Goal: Task Accomplishment & Management: Use online tool/utility

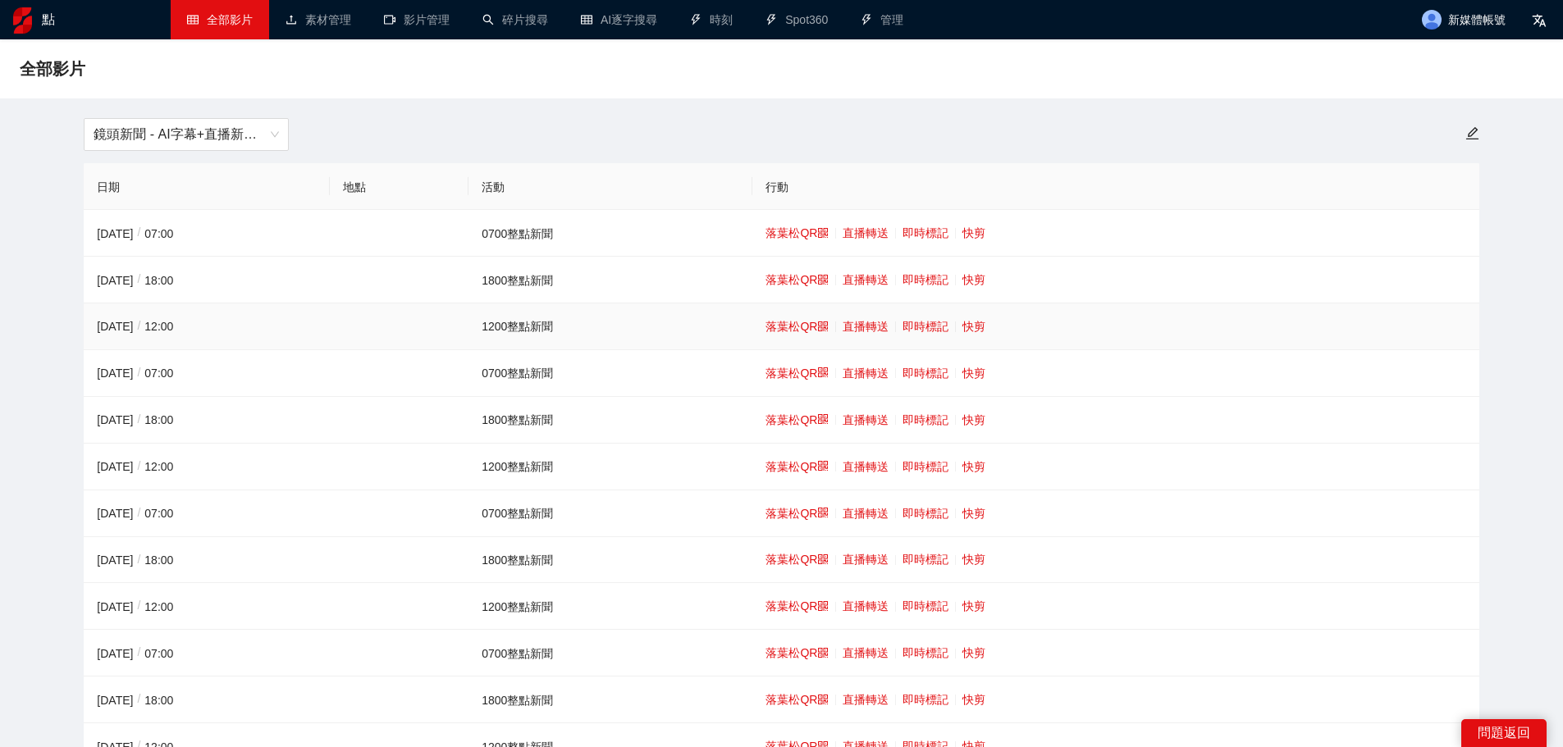
click at [984, 330] on td "落葉松QR 直播轉送 即時標記 快剪" at bounding box center [1115, 327] width 726 height 47
click at [968, 329] on font "快剪" at bounding box center [973, 326] width 23 height 13
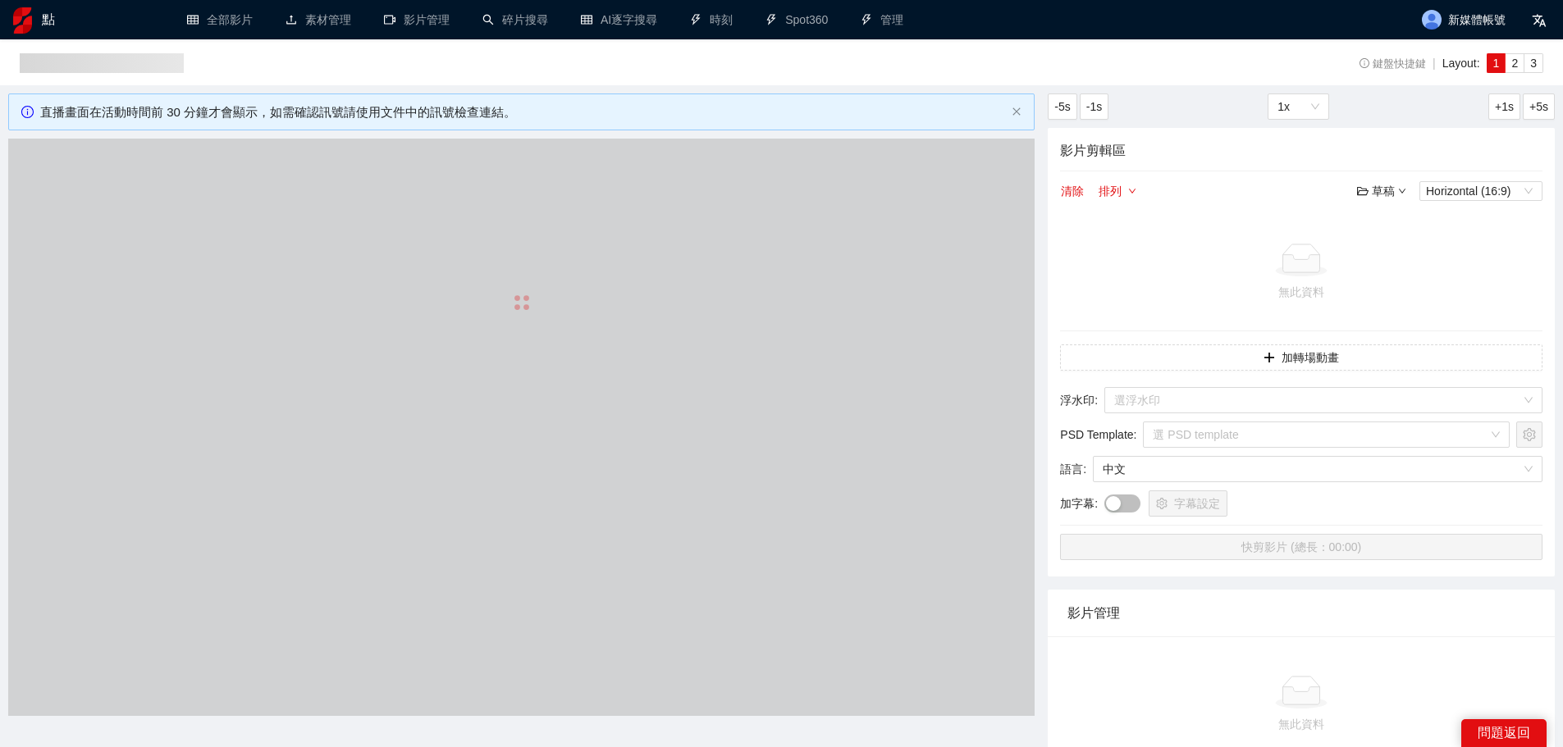
click at [418, 394] on div at bounding box center [521, 303] width 1026 height 328
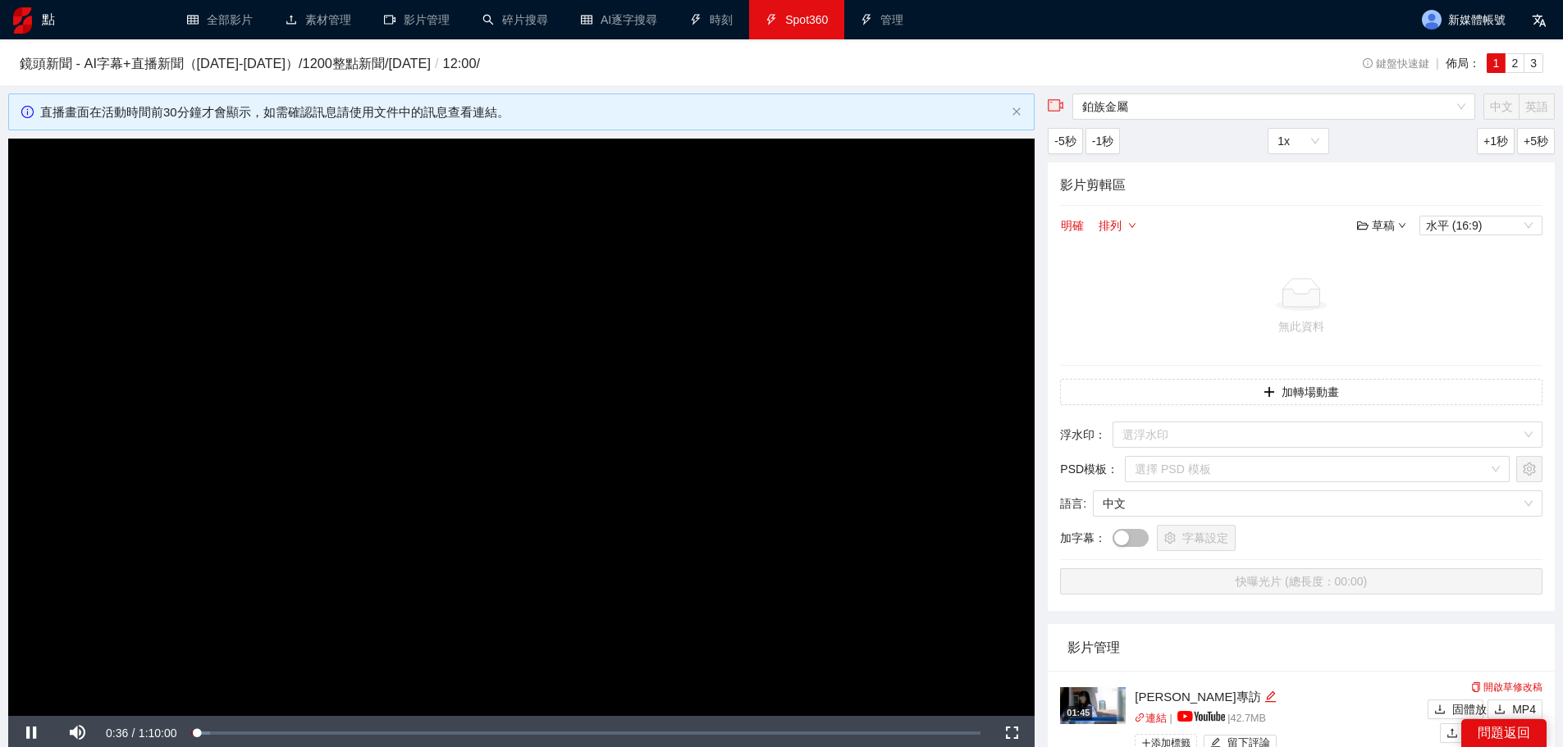
click at [820, 23] on link "Spot360" at bounding box center [796, 19] width 62 height 13
click at [642, 384] on video "Video Player" at bounding box center [521, 428] width 1026 height 578
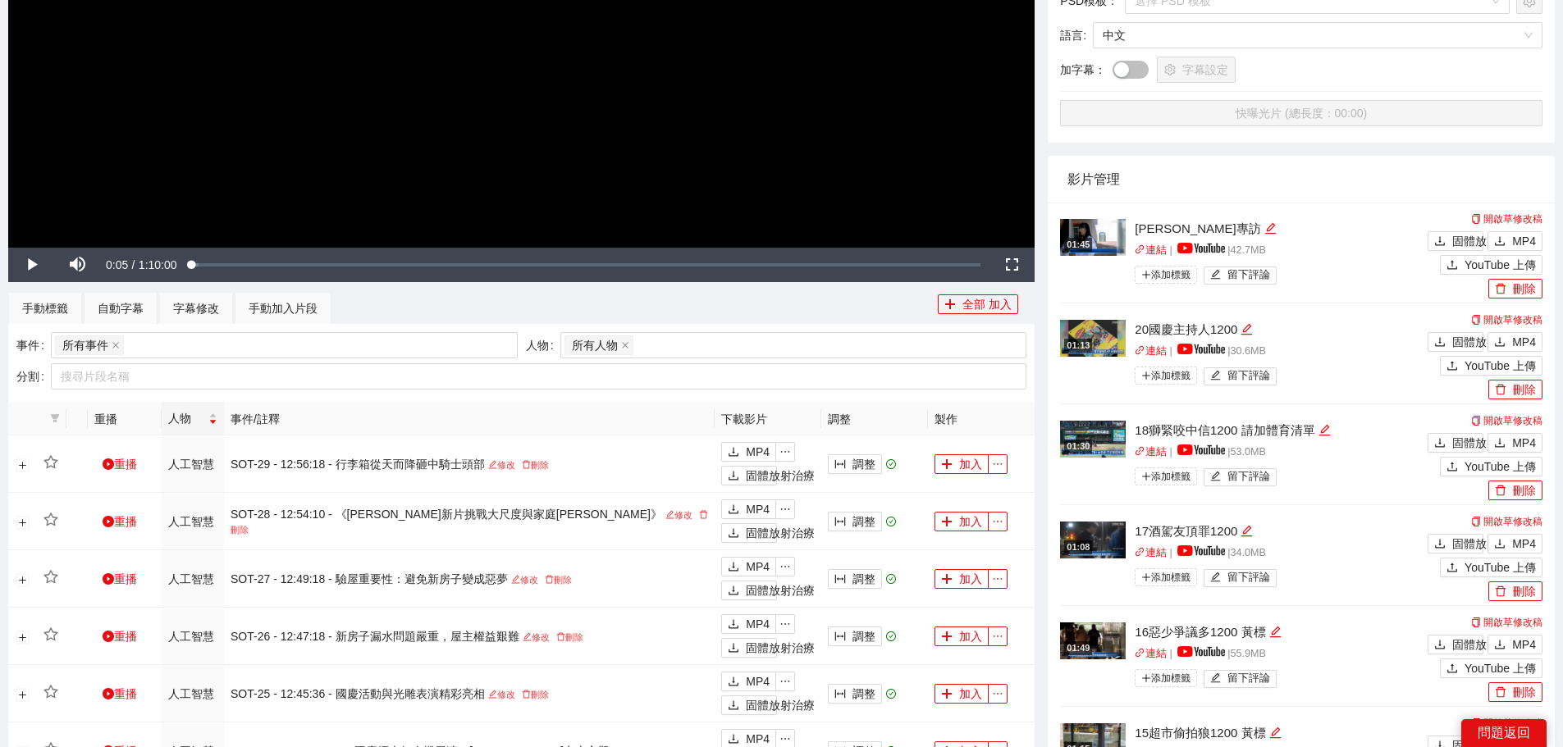
scroll to position [492, 0]
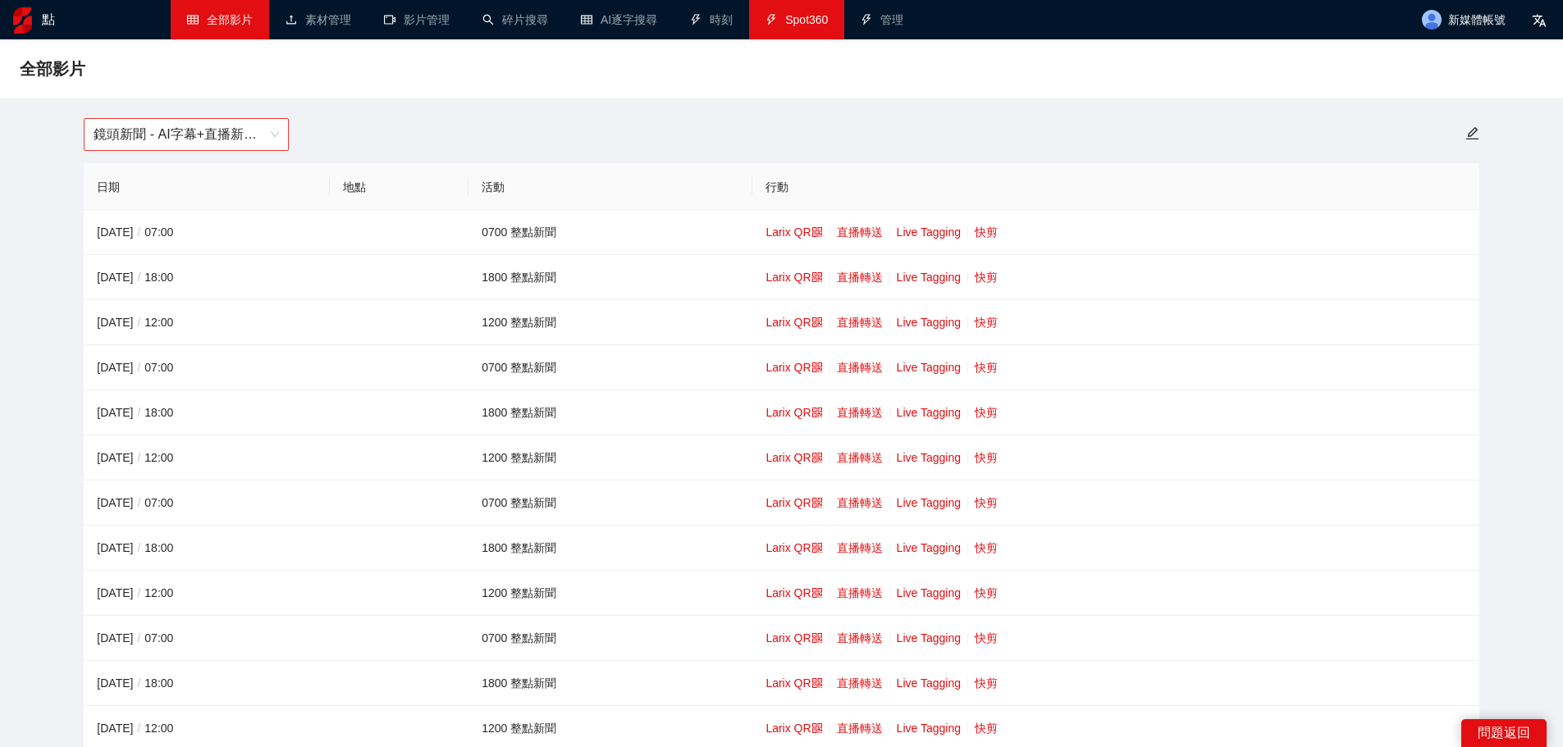
click at [149, 136] on font "鏡頭新聞 - AI字幕+直播新聞（[DATE]-[DATE]）" at bounding box center [232, 134] width 276 height 14
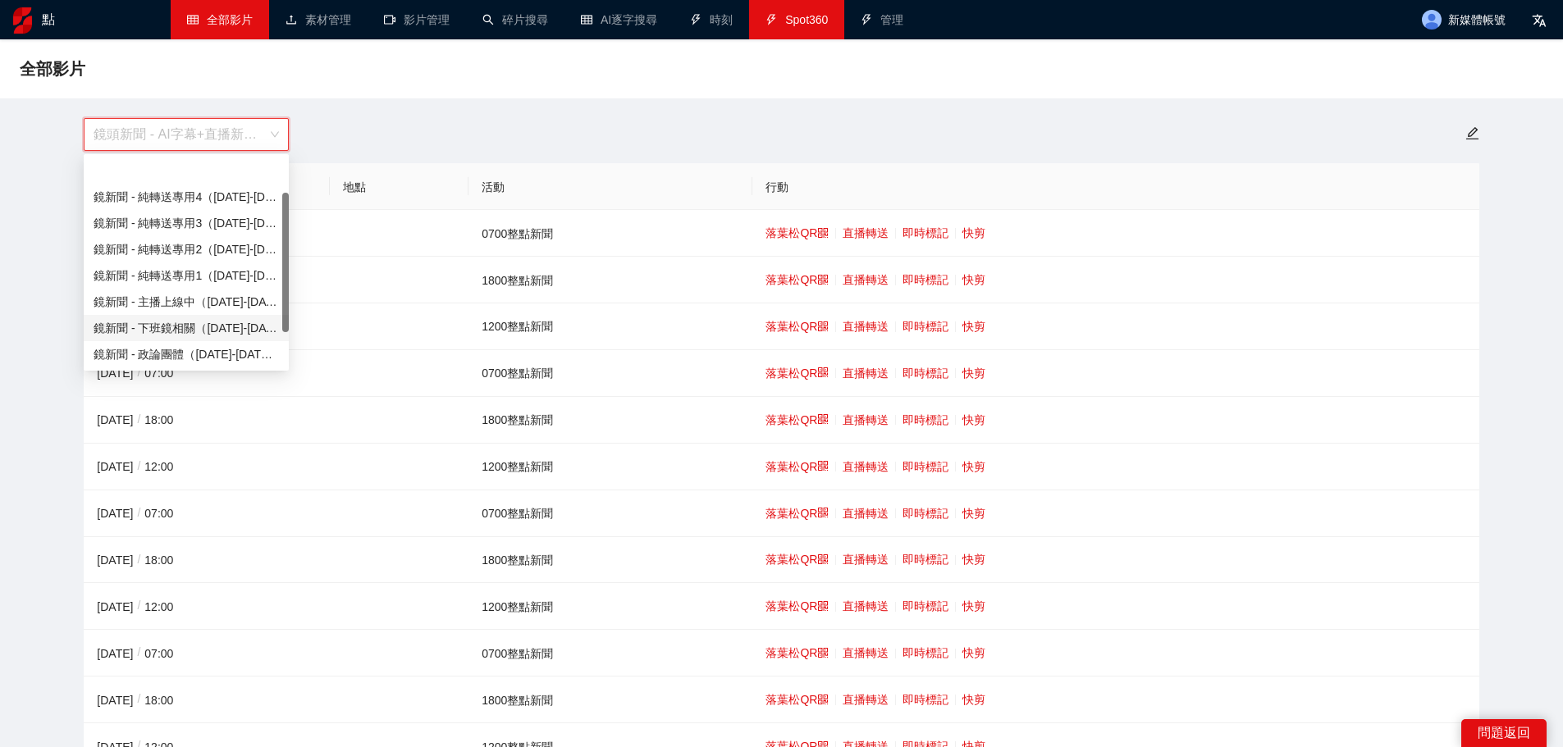
scroll to position [53, 0]
click at [196, 325] on font "鏡頭新聞 - 直播新聞（[DATE]-[DATE]）" at bounding box center [194, 328] width 201 height 13
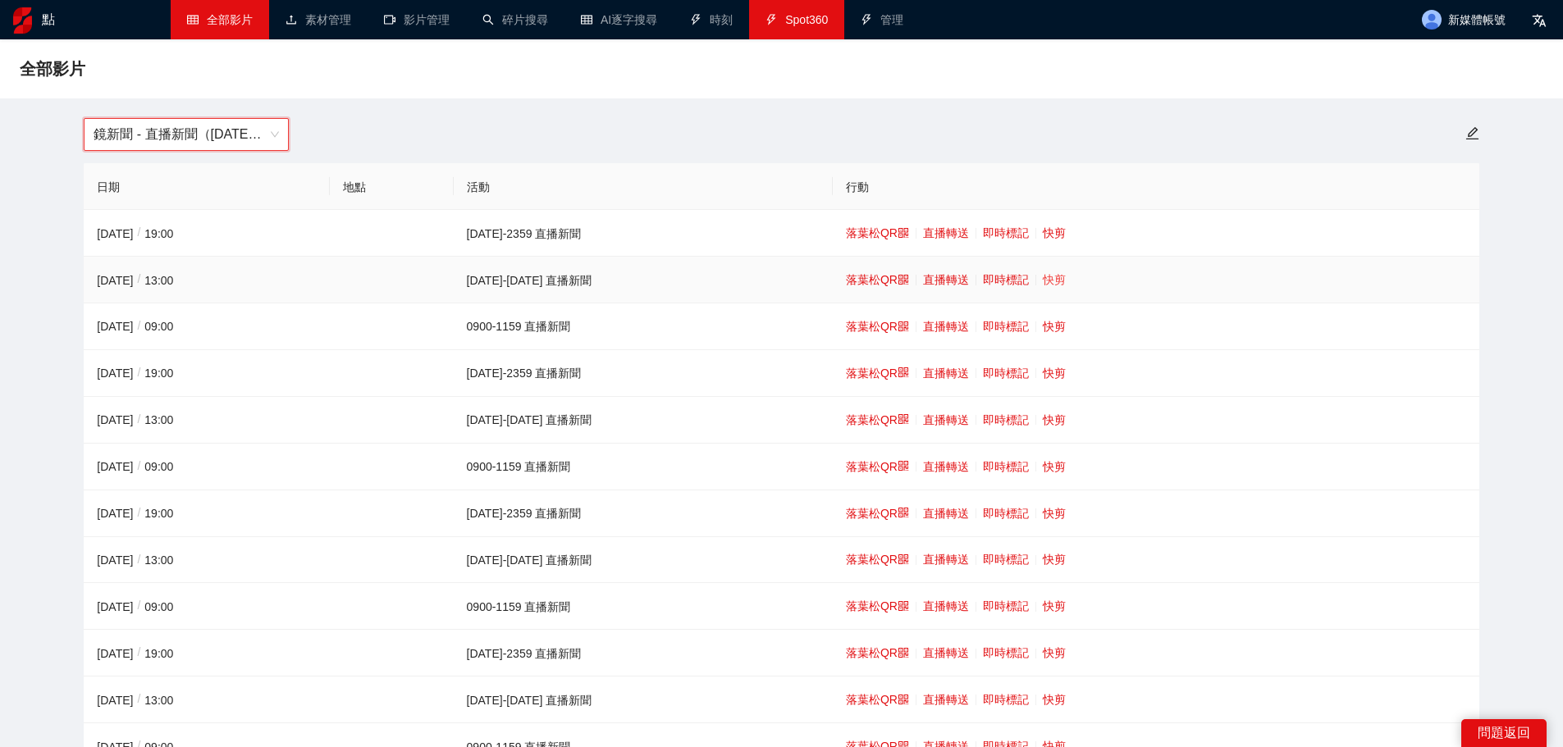
drag, startPoint x: 1007, startPoint y: 276, endPoint x: 1021, endPoint y: 272, distance: 14.3
click at [1043, 273] on font "快剪" at bounding box center [1054, 279] width 23 height 13
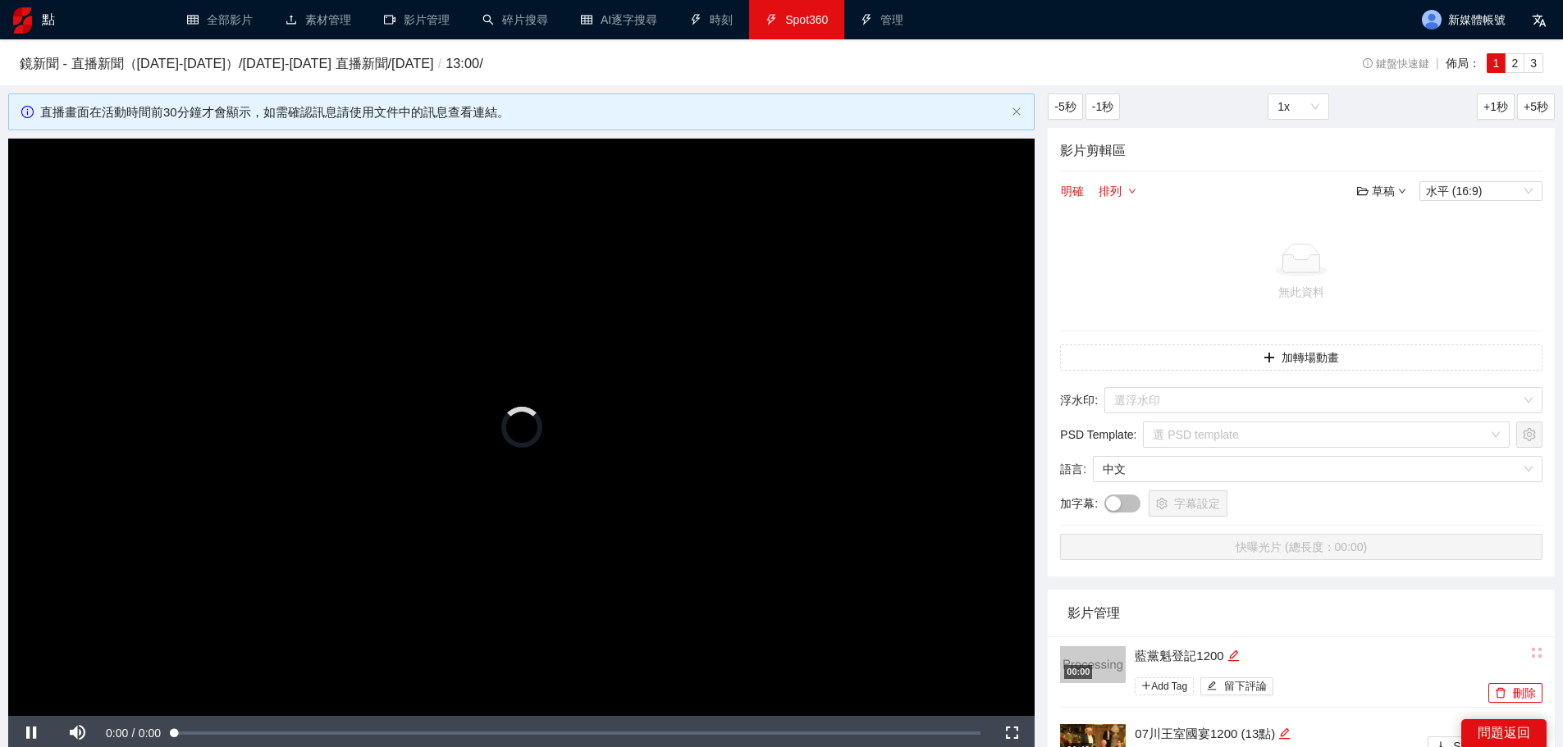
click at [570, 372] on video "Video Player" at bounding box center [521, 428] width 1026 height 578
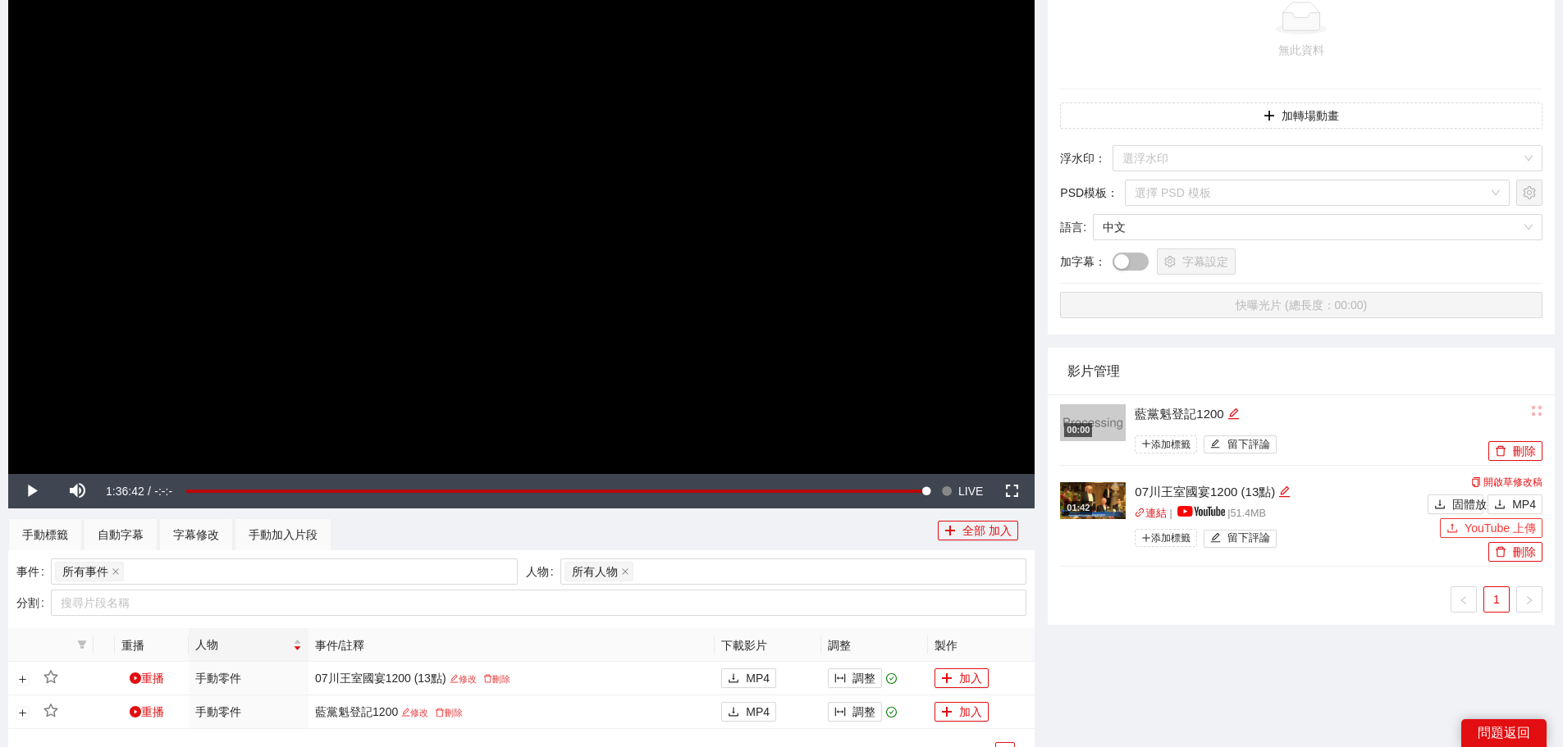
scroll to position [246, 0]
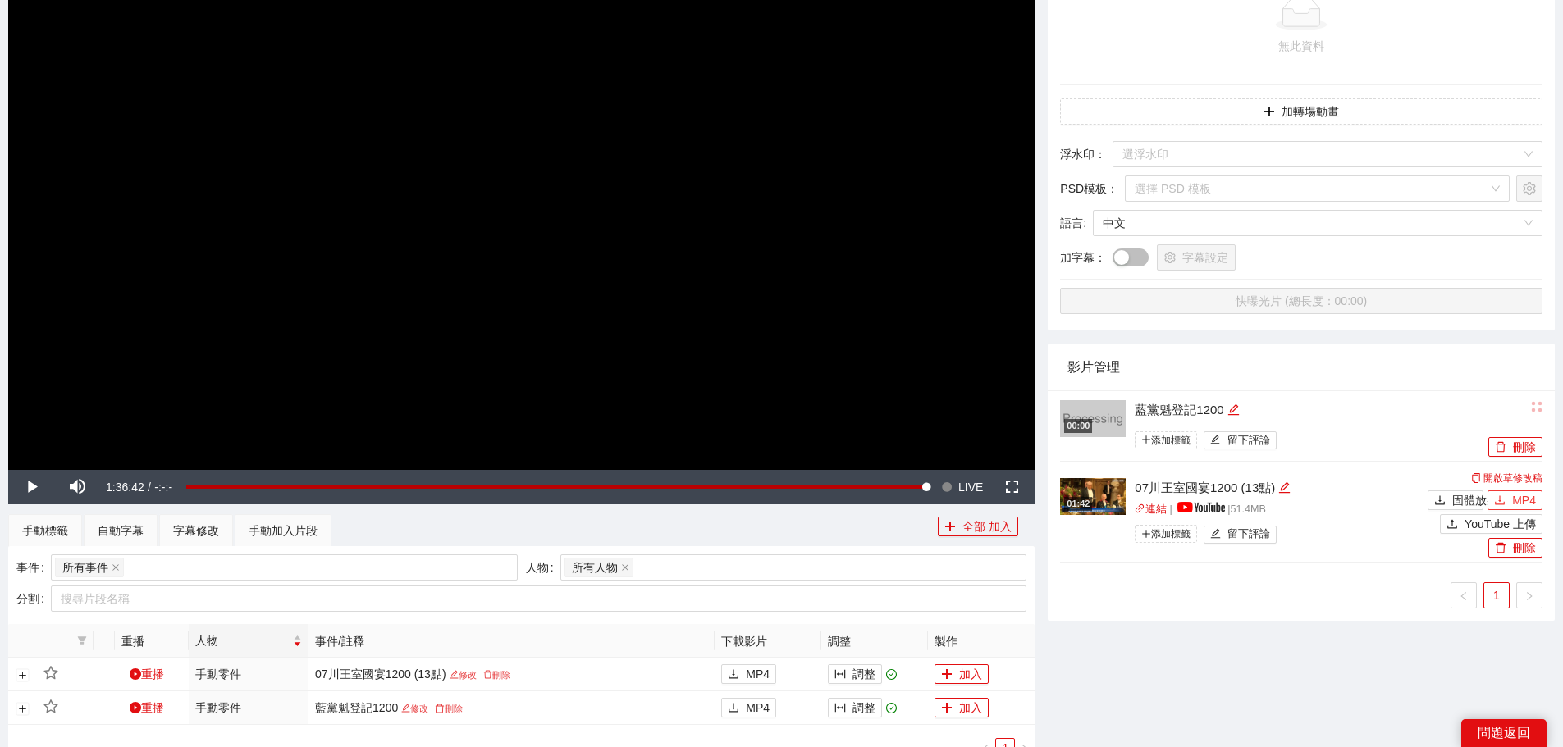
click at [1514, 497] on font "MP4" at bounding box center [1524, 500] width 24 height 13
